Goal: Find specific page/section: Find specific page/section

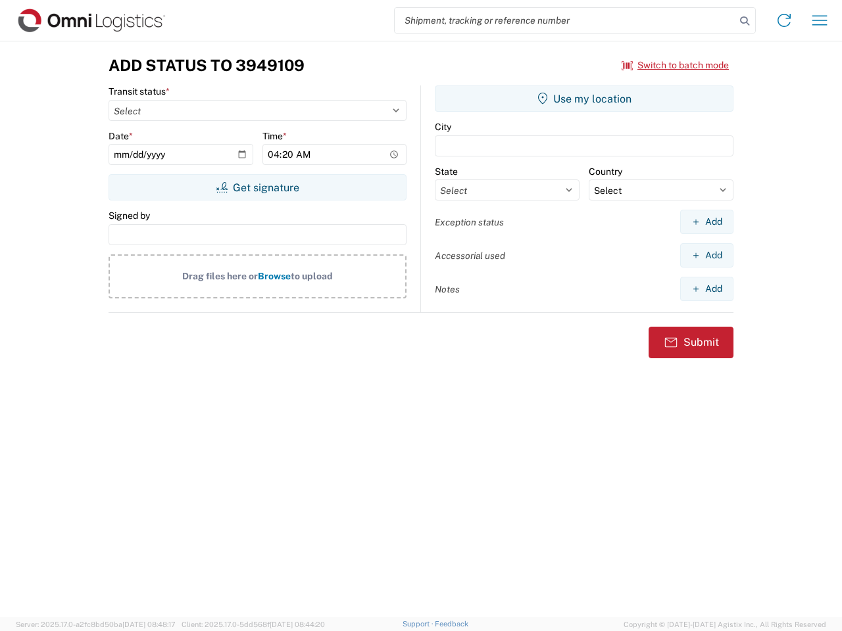
click at [565, 20] on input "search" at bounding box center [565, 20] width 341 height 25
click at [744, 21] on icon at bounding box center [744, 21] width 18 height 18
click at [784, 20] on icon at bounding box center [783, 20] width 21 height 21
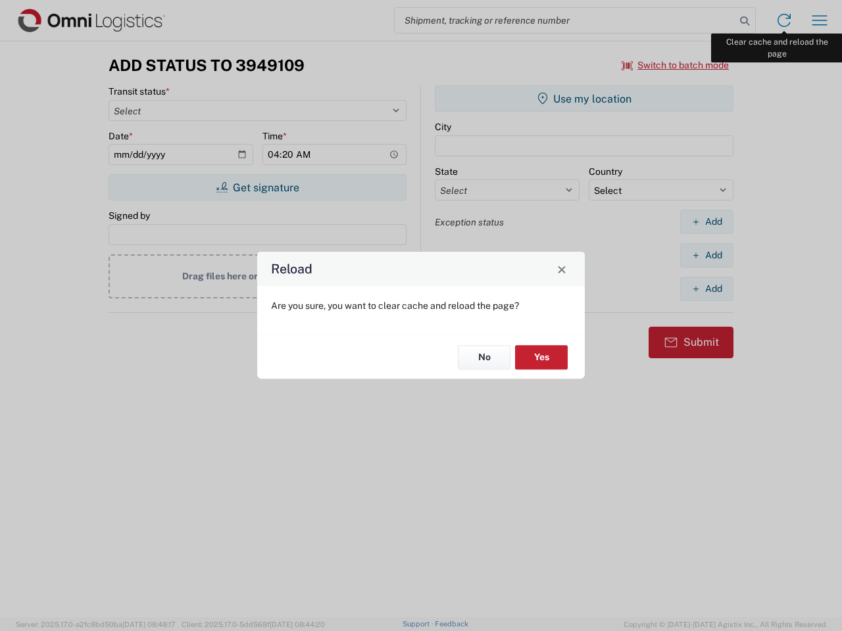
click at [819, 20] on div "Reload Are you sure, you want to clear cache and reload the page? No Yes" at bounding box center [421, 315] width 842 height 631
click at [675, 65] on div "Reload Are you sure, you want to clear cache and reload the page? No Yes" at bounding box center [421, 315] width 842 height 631
click at [257, 187] on div "Reload Are you sure, you want to clear cache and reload the page? No Yes" at bounding box center [421, 315] width 842 height 631
click at [584, 99] on div "Reload Are you sure, you want to clear cache and reload the page? No Yes" at bounding box center [421, 315] width 842 height 631
click at [706, 222] on div "Reload Are you sure, you want to clear cache and reload the page? No Yes" at bounding box center [421, 315] width 842 height 631
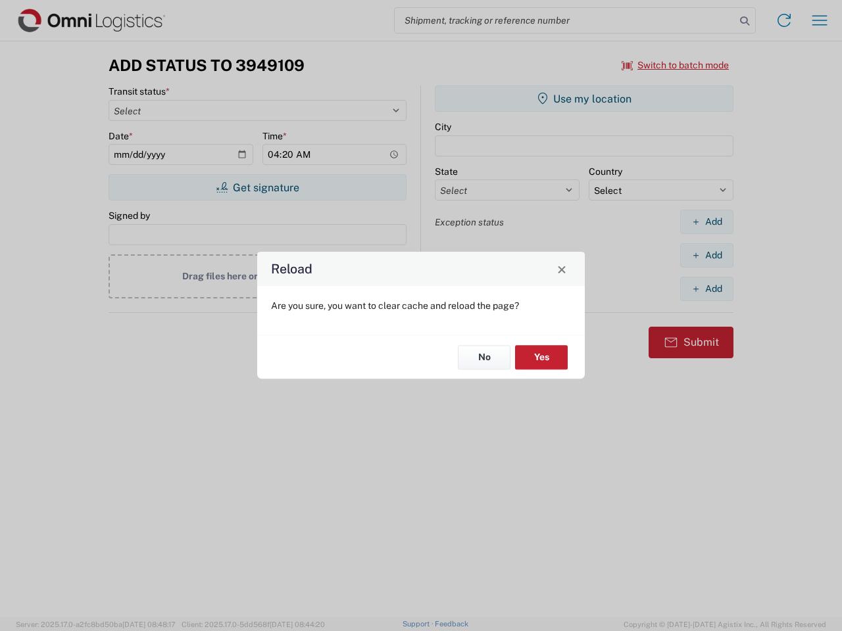
click at [706, 255] on div "Reload Are you sure, you want to clear cache and reload the page? No Yes" at bounding box center [421, 315] width 842 height 631
click at [706, 289] on div "Reload Are you sure, you want to clear cache and reload the page? No Yes" at bounding box center [421, 315] width 842 height 631
